Goal: Use online tool/utility: Utilize a website feature to perform a specific function

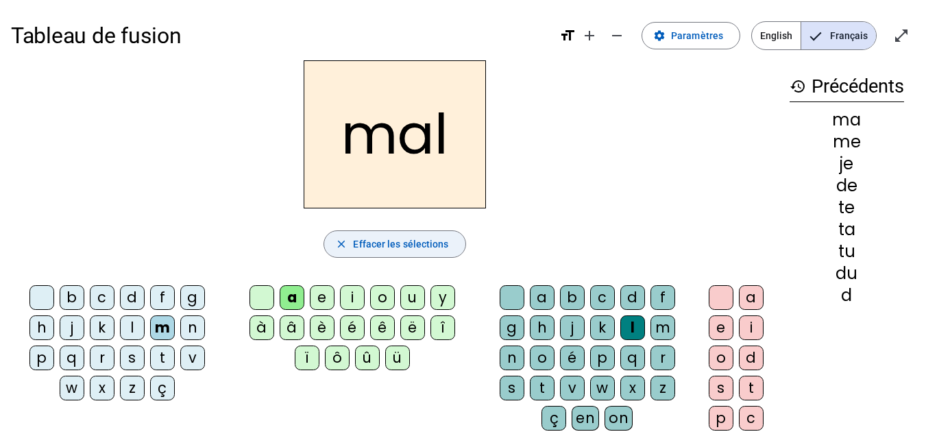
click at [394, 239] on span "Effacer les sélections" at bounding box center [400, 244] width 95 height 16
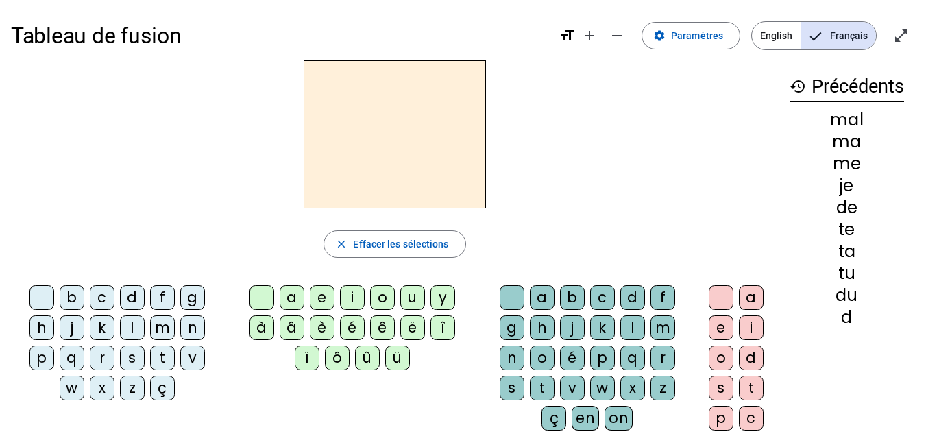
click at [162, 323] on div "m" at bounding box center [162, 327] width 25 height 25
click at [289, 297] on div "a" at bounding box center [292, 297] width 25 height 25
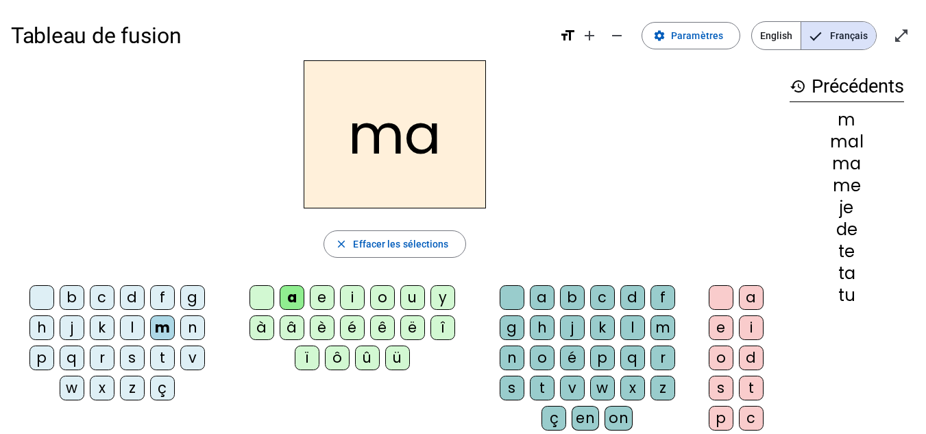
click at [164, 356] on div "t" at bounding box center [162, 357] width 25 height 25
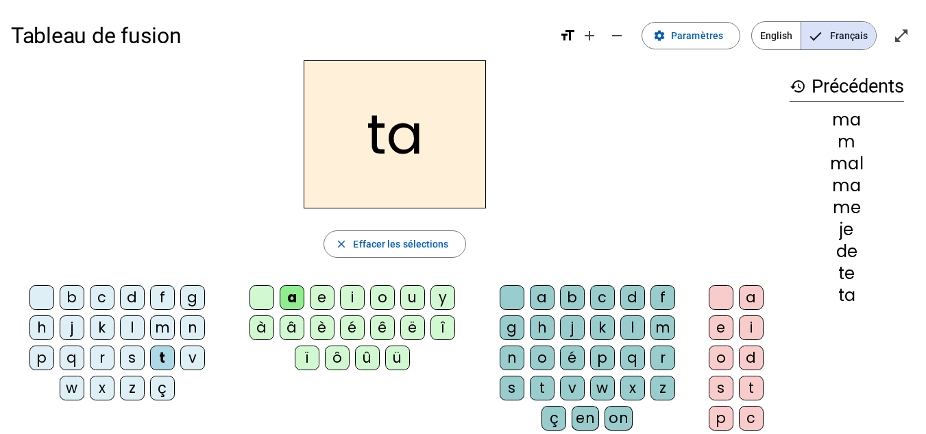
click at [129, 327] on div "l" at bounding box center [132, 327] width 25 height 25
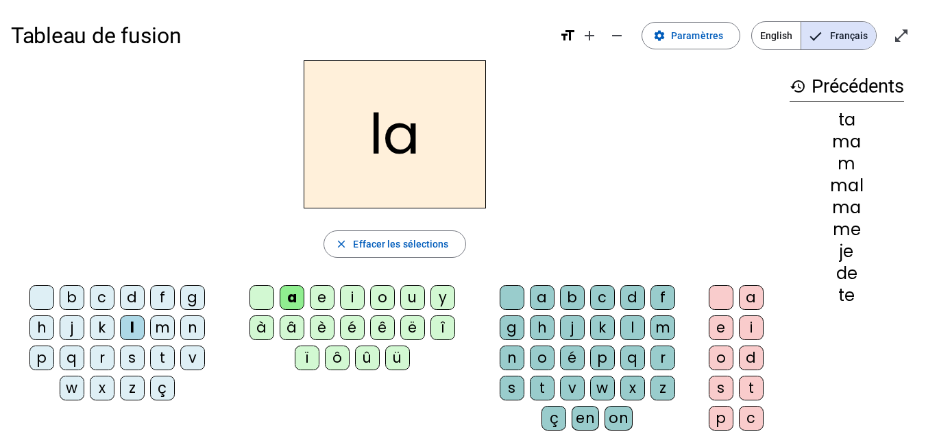
click at [325, 302] on div "e" at bounding box center [322, 297] width 25 height 25
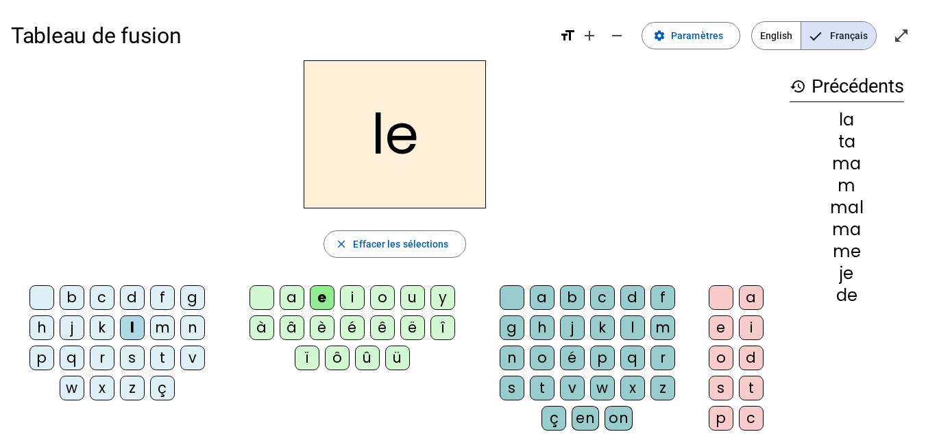
click at [406, 300] on div "u" at bounding box center [412, 297] width 25 height 25
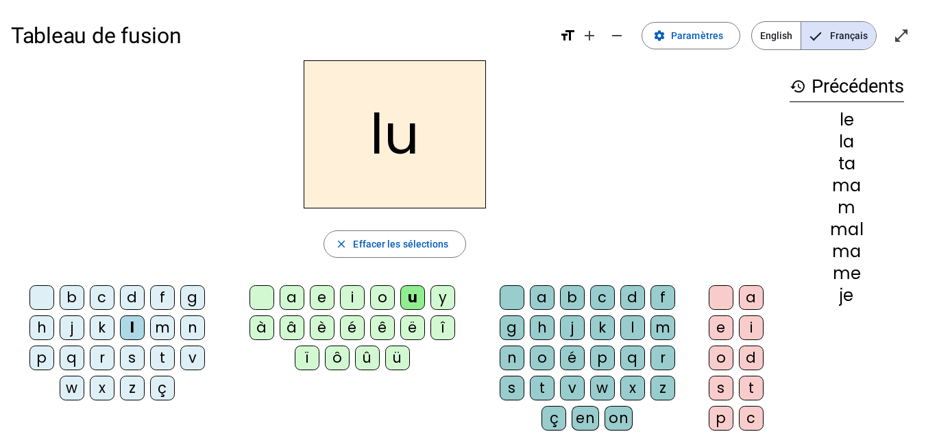
click at [167, 358] on div "t" at bounding box center [162, 357] width 25 height 25
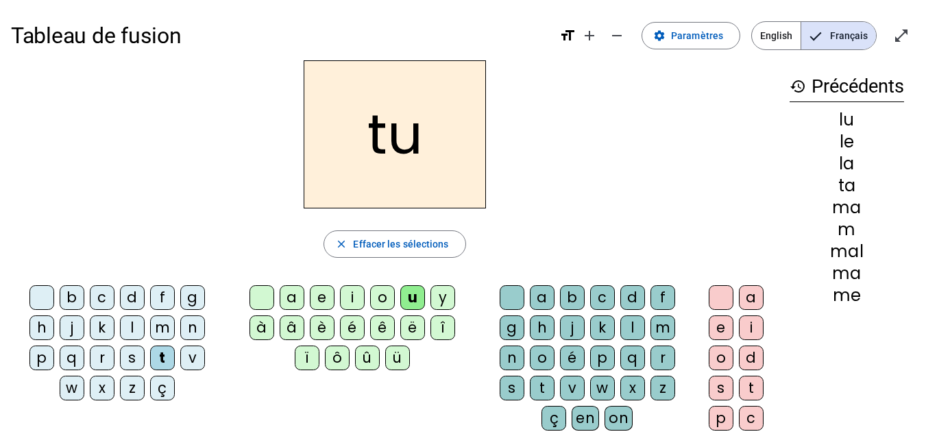
click at [131, 298] on div "d" at bounding box center [132, 297] width 25 height 25
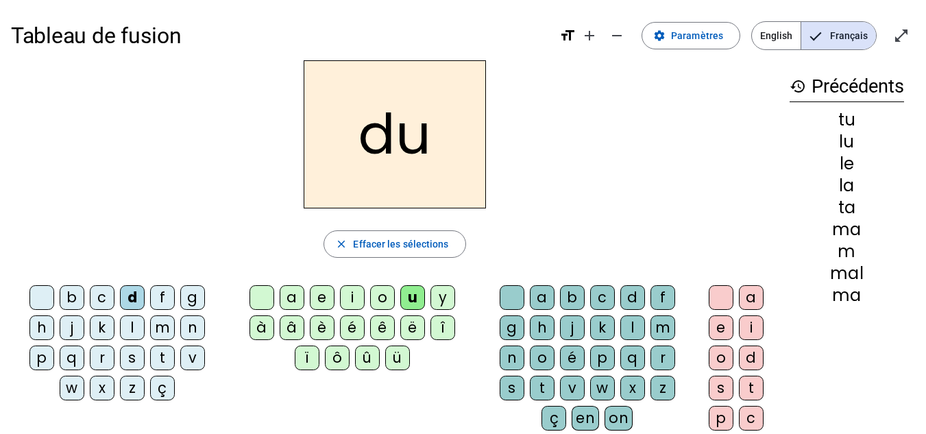
click at [321, 294] on div "e" at bounding box center [322, 297] width 25 height 25
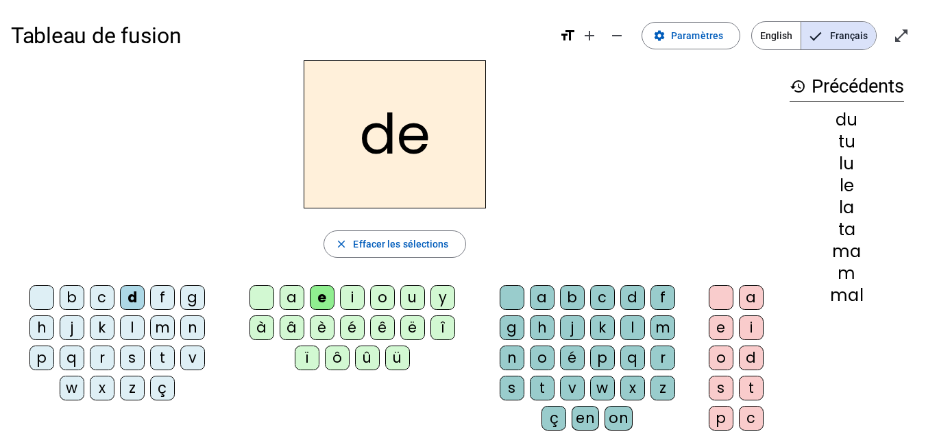
click at [158, 334] on div "m" at bounding box center [162, 327] width 25 height 25
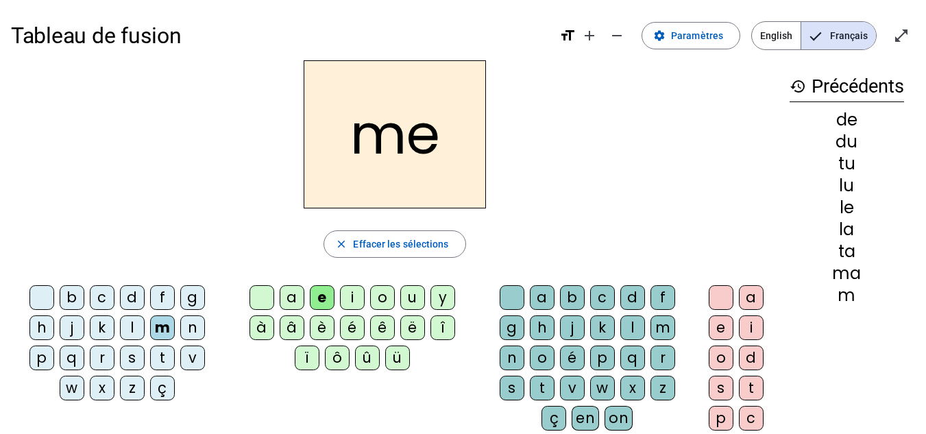
click at [74, 324] on div "j" at bounding box center [72, 327] width 25 height 25
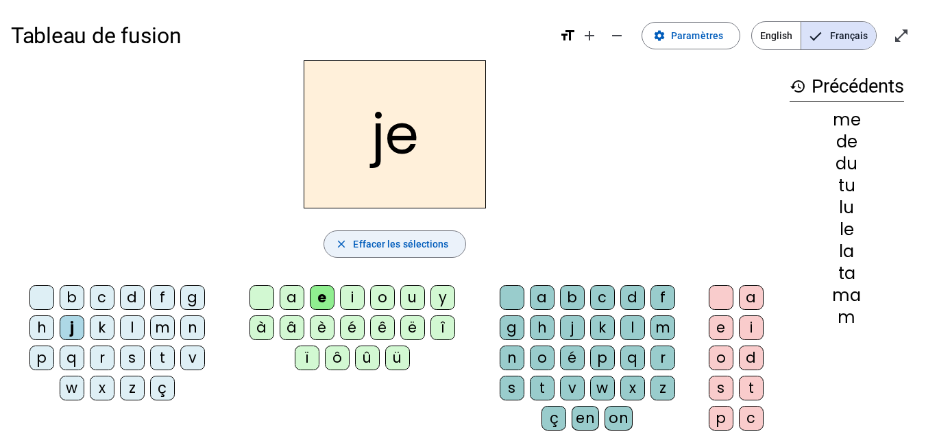
click at [374, 239] on span "Effacer les sélections" at bounding box center [400, 244] width 95 height 16
